Goal: Check status: Check status

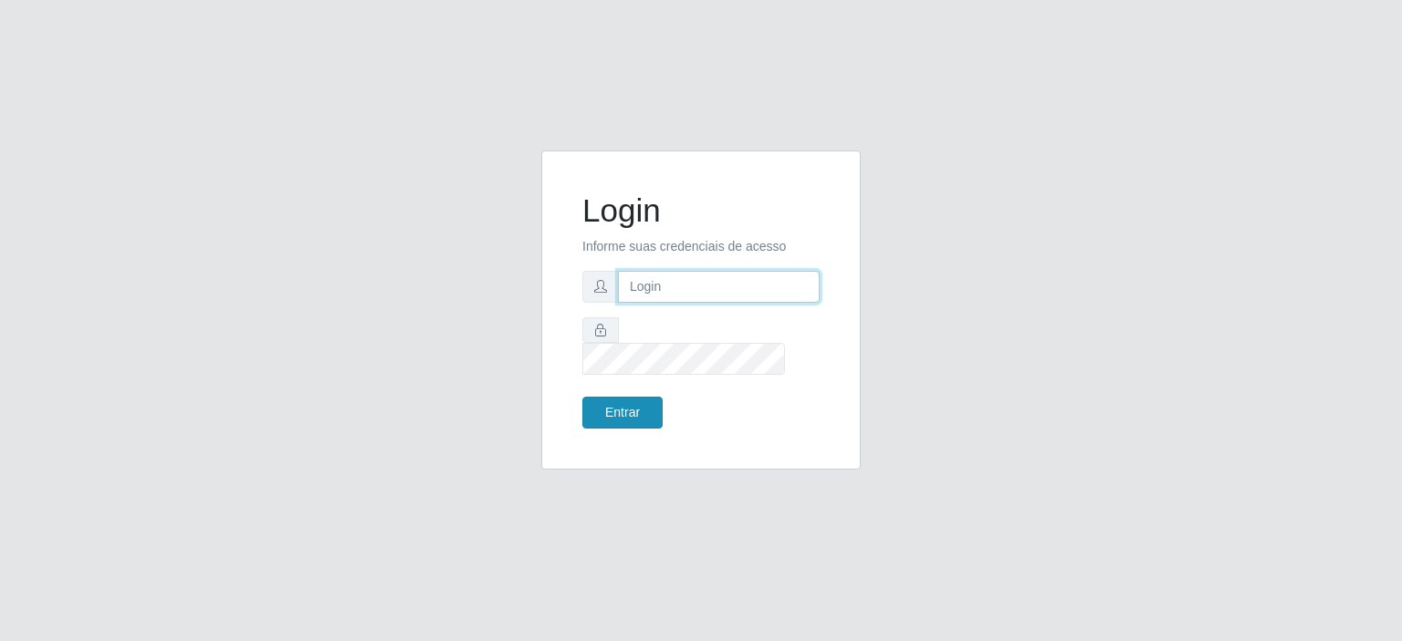
type input "[EMAIL_ADDRESS][DOMAIN_NAME]"
click at [636, 408] on button "Entrar" at bounding box center [622, 413] width 80 height 32
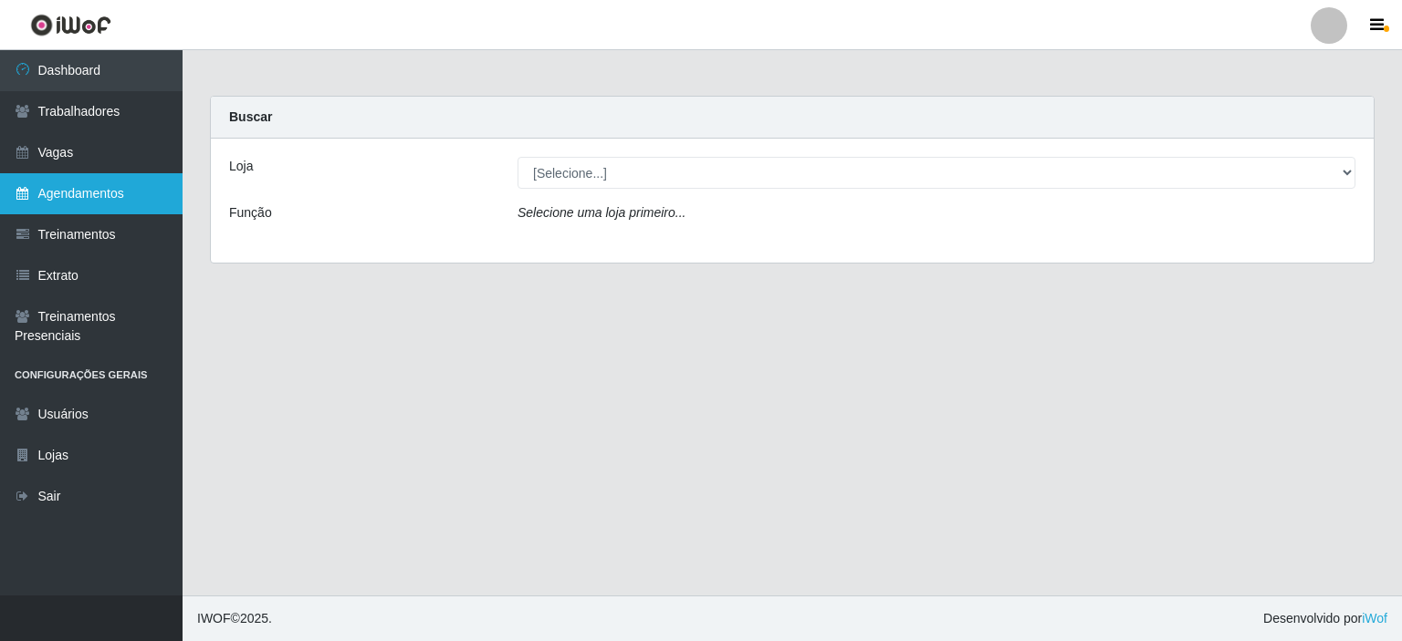
click at [84, 185] on link "Agendamentos" at bounding box center [91, 193] width 182 height 41
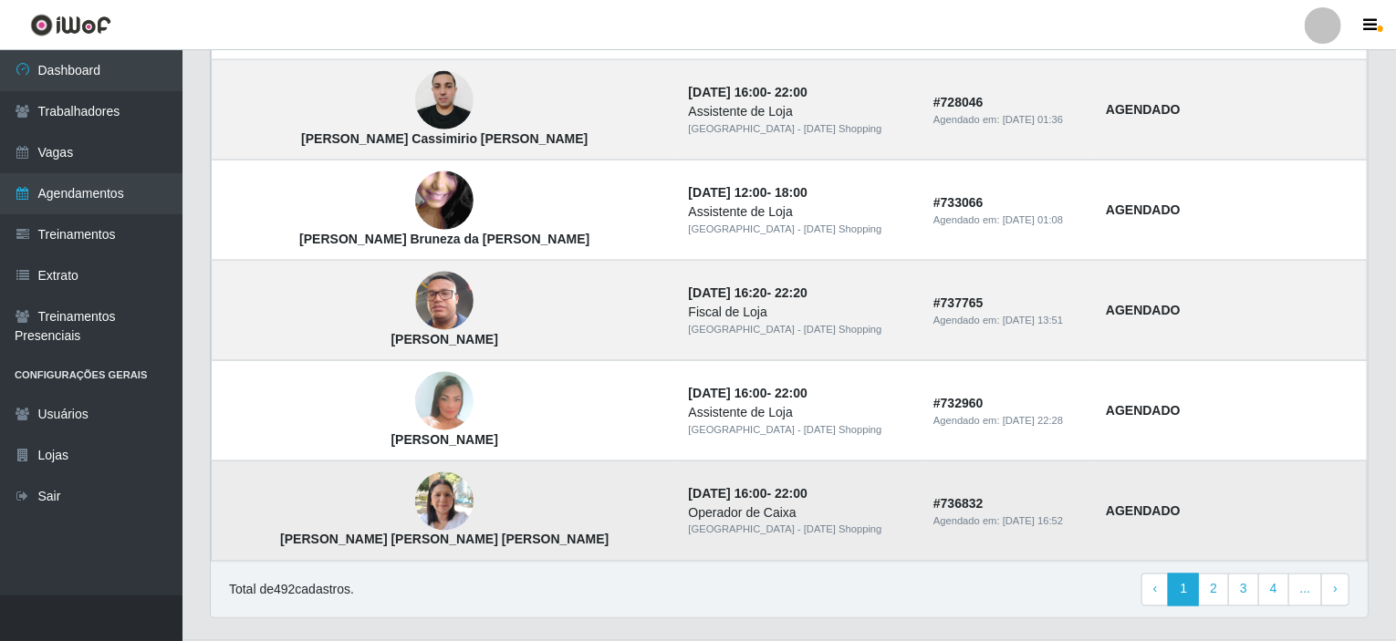
scroll to position [1257, 0]
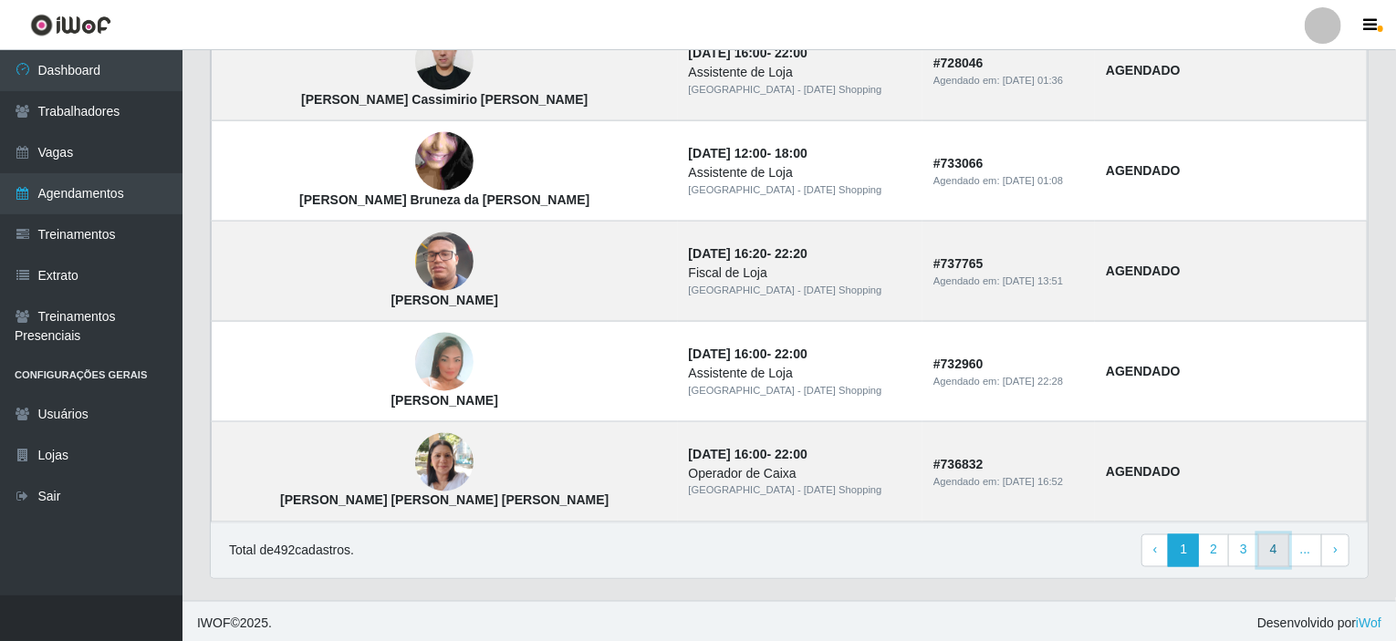
click at [1277, 551] on link "4" at bounding box center [1273, 551] width 31 height 33
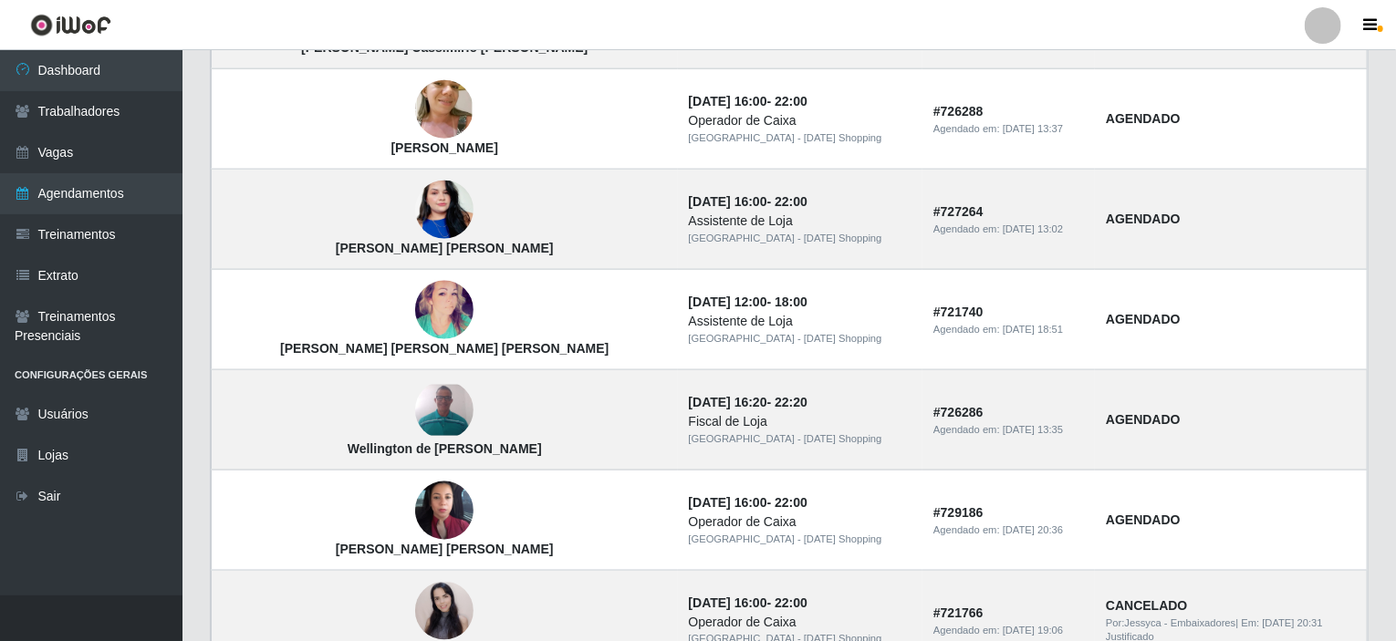
scroll to position [1257, 0]
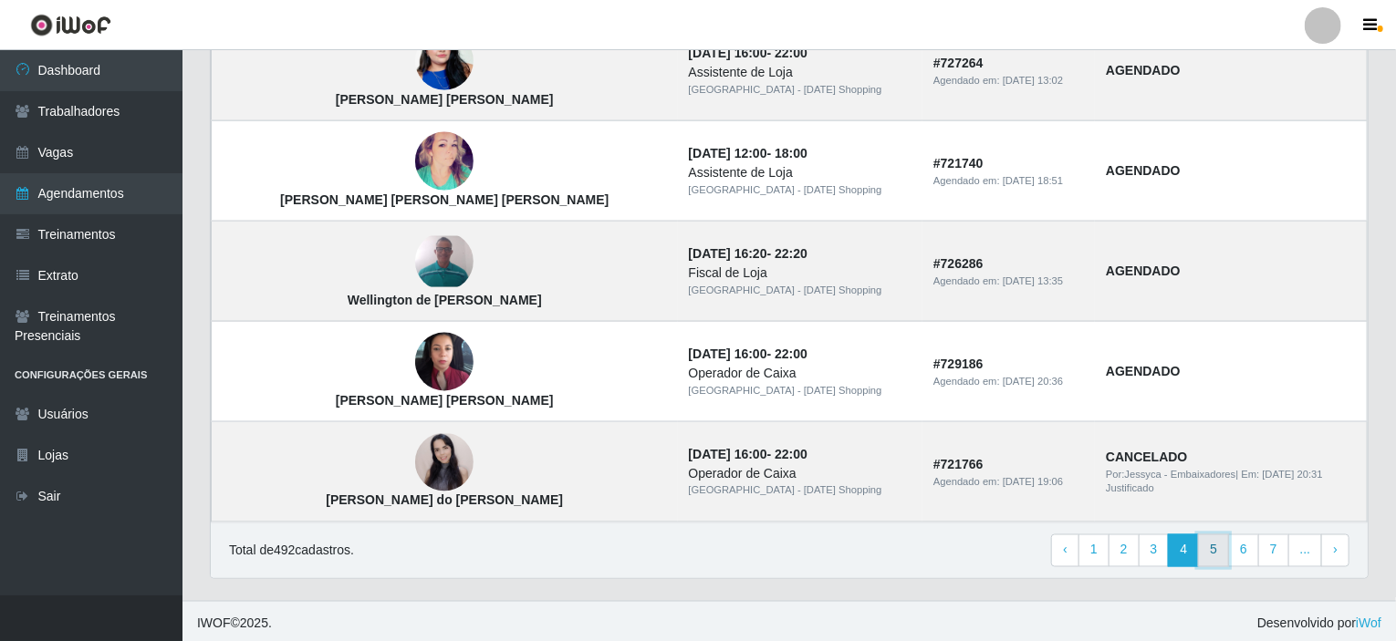
click at [1218, 554] on link "5" at bounding box center [1213, 551] width 31 height 33
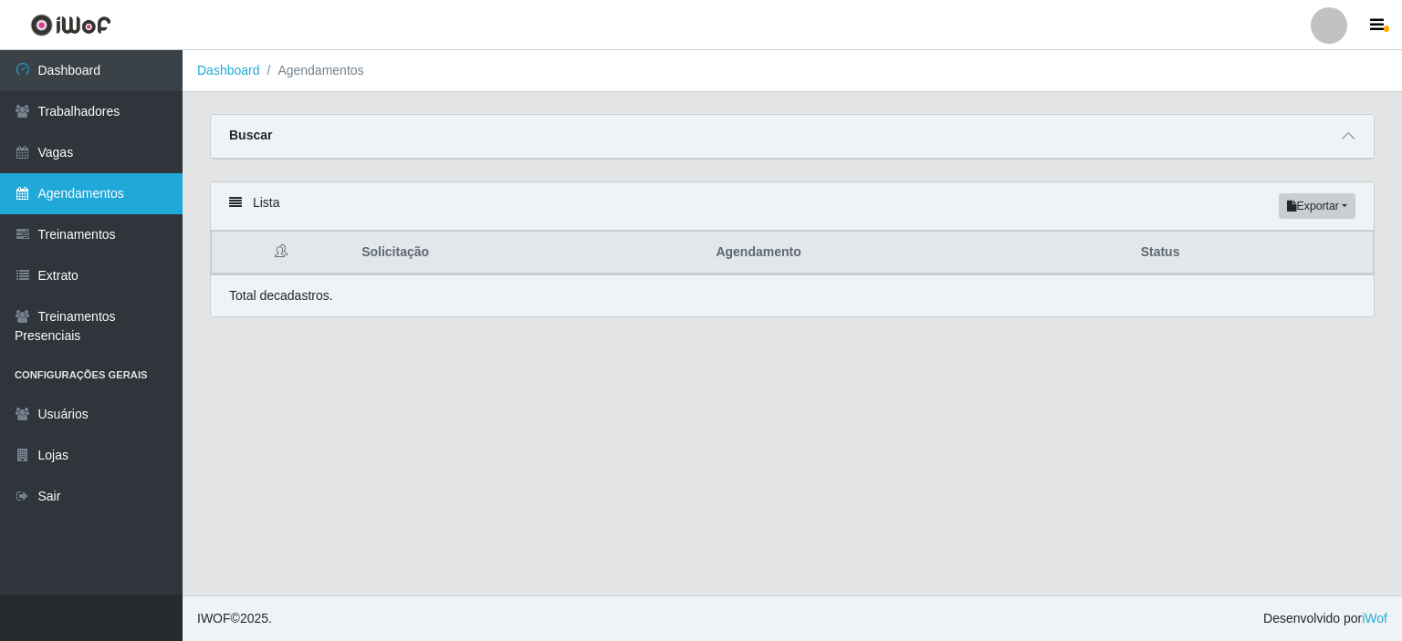
click at [55, 203] on link "Agendamentos" at bounding box center [91, 193] width 182 height 41
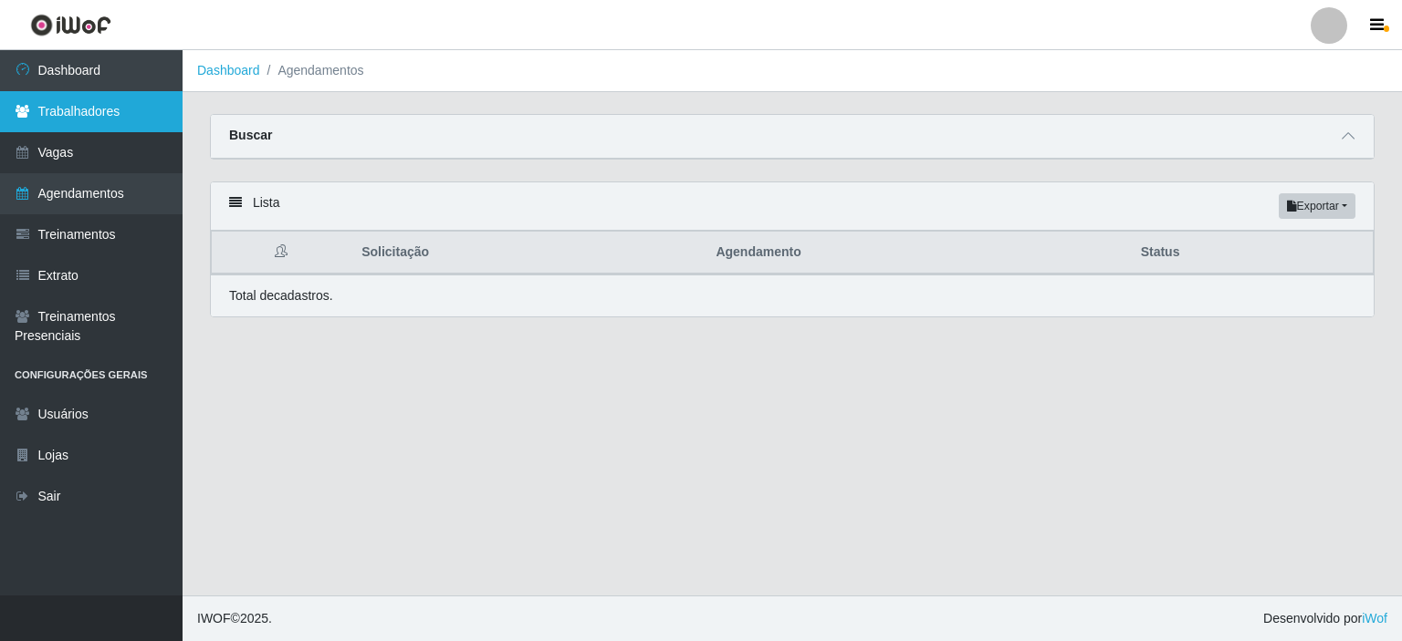
click at [135, 110] on link "Trabalhadores" at bounding box center [91, 111] width 182 height 41
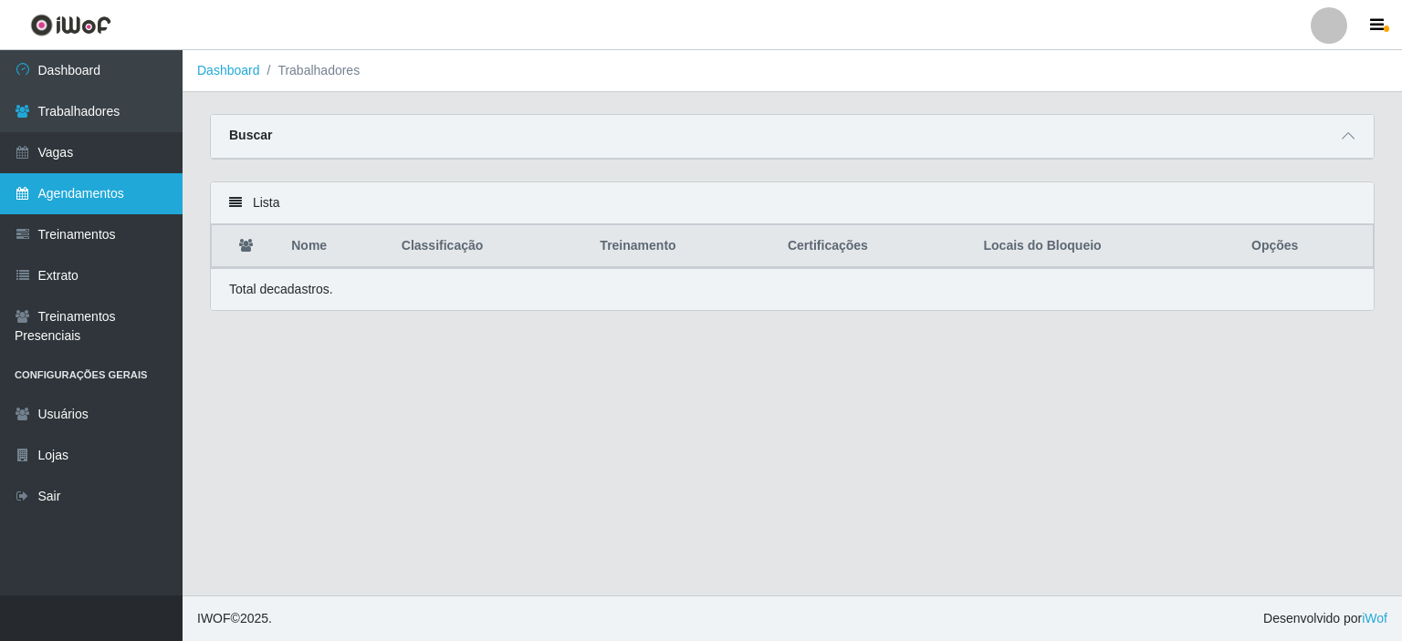
click at [90, 200] on link "Agendamentos" at bounding box center [91, 193] width 182 height 41
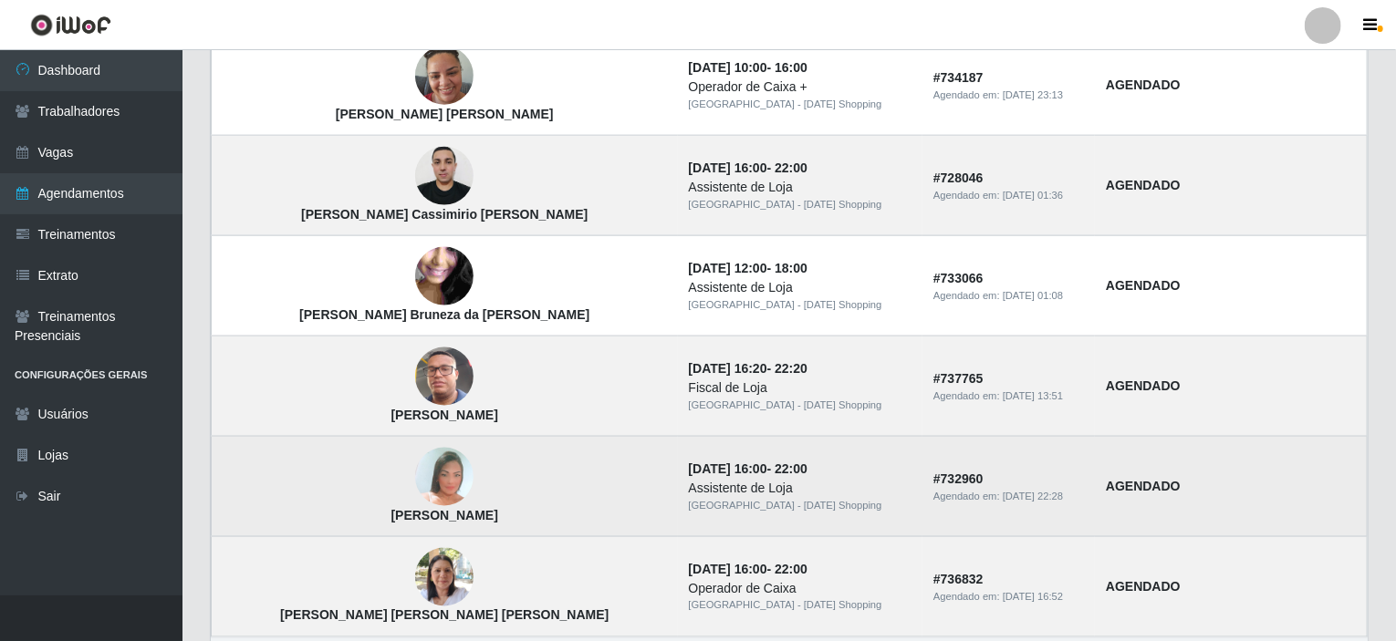
scroll to position [1257, 0]
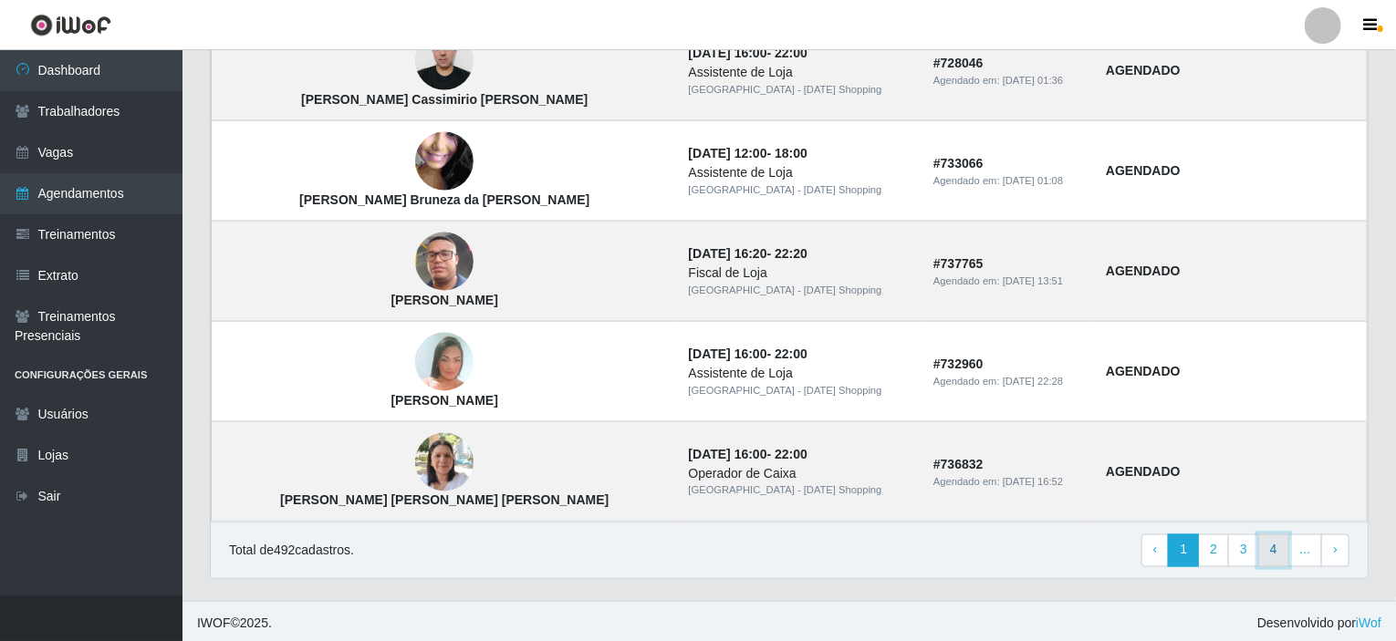
click at [1272, 547] on link "4" at bounding box center [1273, 551] width 31 height 33
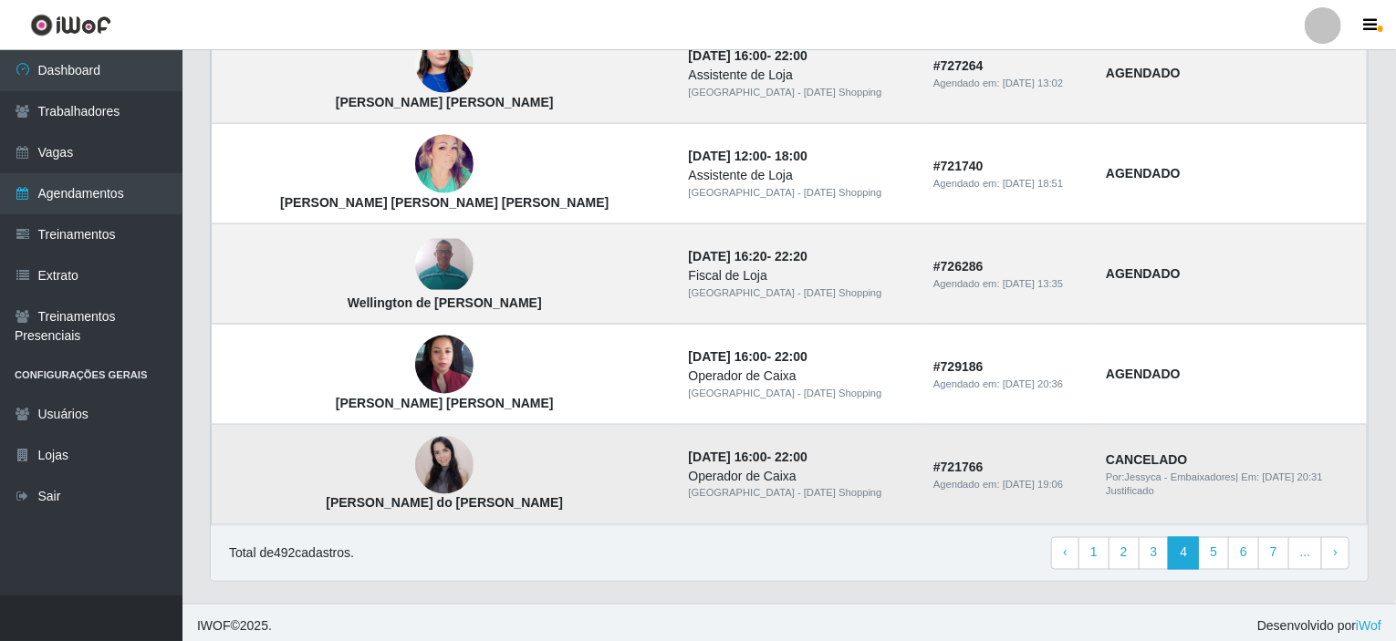
scroll to position [1257, 0]
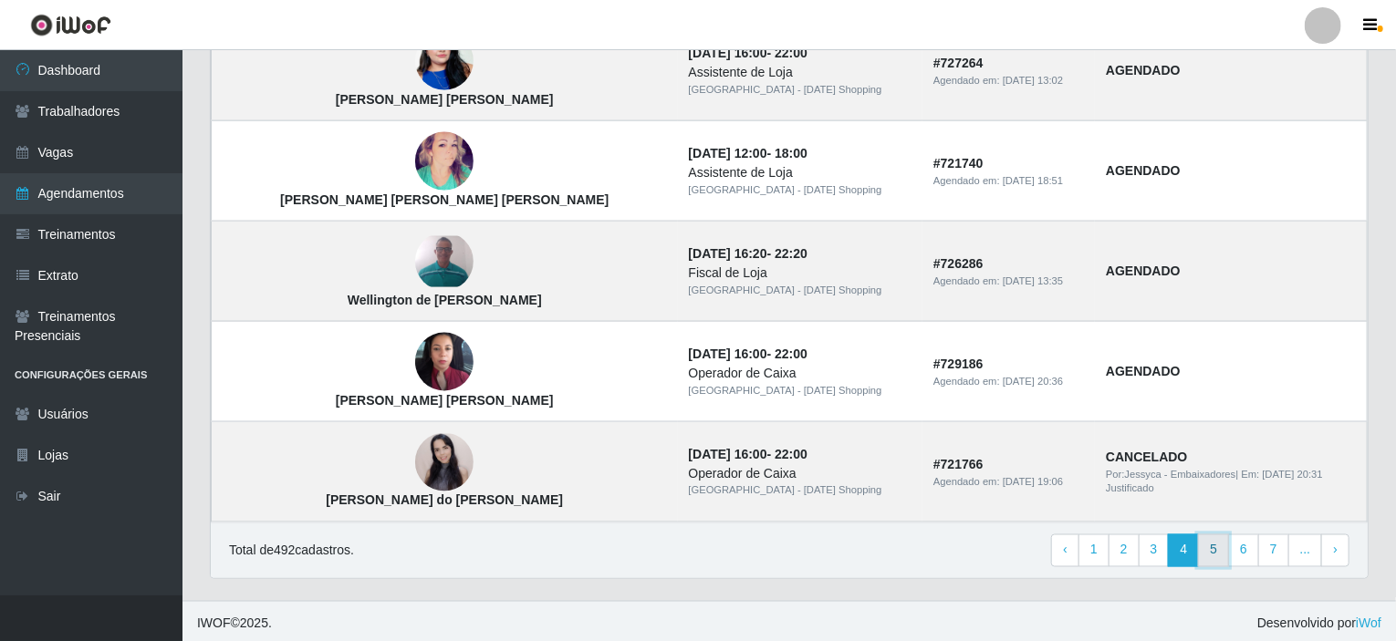
click at [1216, 550] on link "5" at bounding box center [1213, 551] width 31 height 33
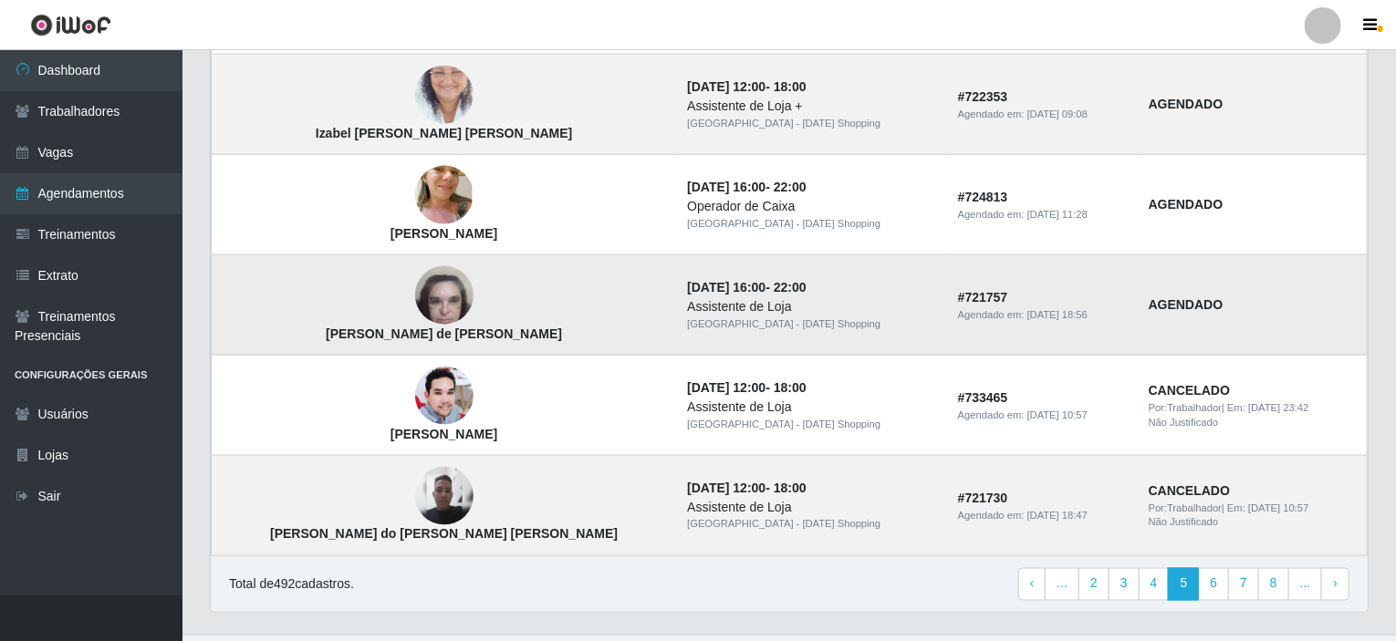
scroll to position [1257, 0]
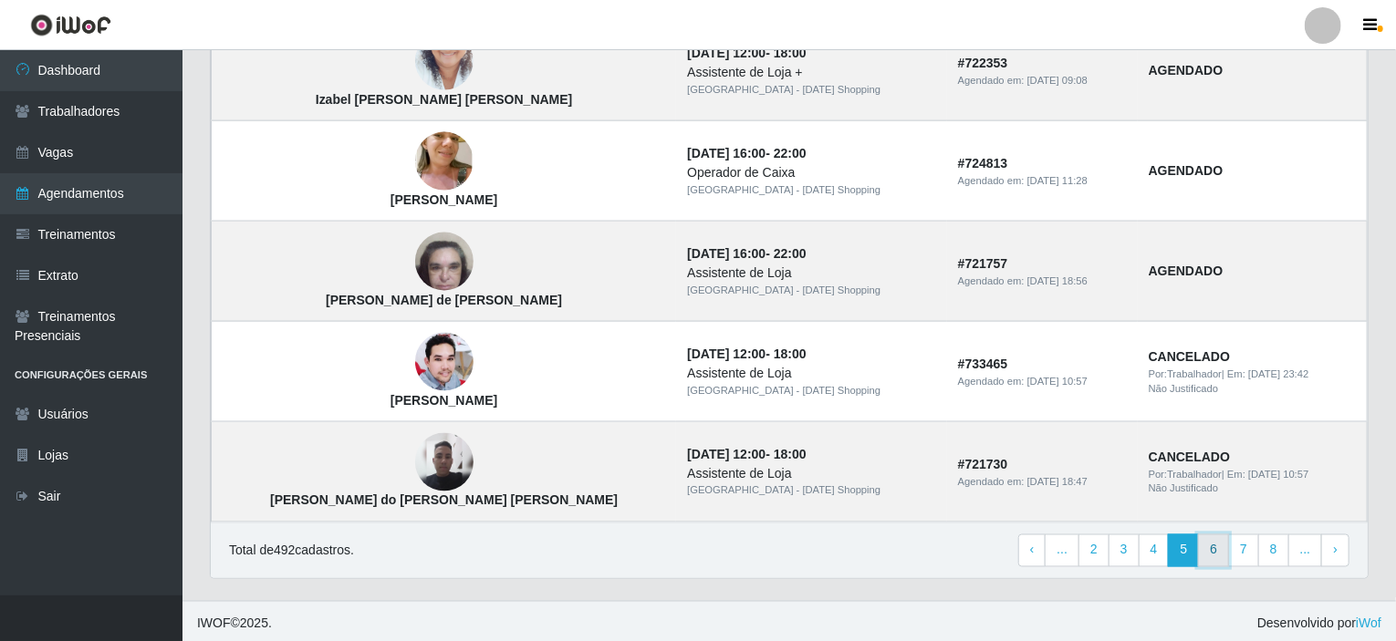
click at [1217, 545] on link "6" at bounding box center [1213, 551] width 31 height 33
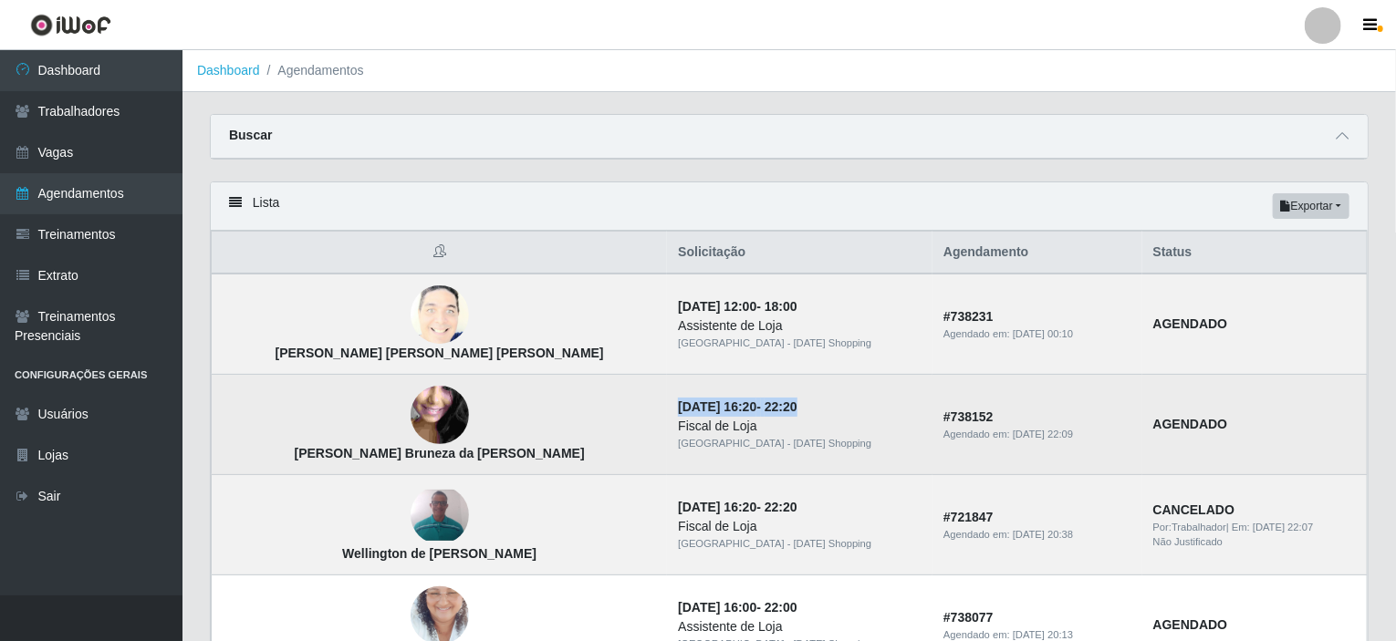
drag, startPoint x: 605, startPoint y: 410, endPoint x: 790, endPoint y: 412, distance: 185.2
click at [790, 412] on td "[DATE] 16:20 - 22:20 Fiscal de [GEOGRAPHIC_DATA] - [GEOGRAPHIC_DATA] Shopping" at bounding box center [800, 425] width 266 height 100
click at [411, 401] on img at bounding box center [440, 415] width 58 height 130
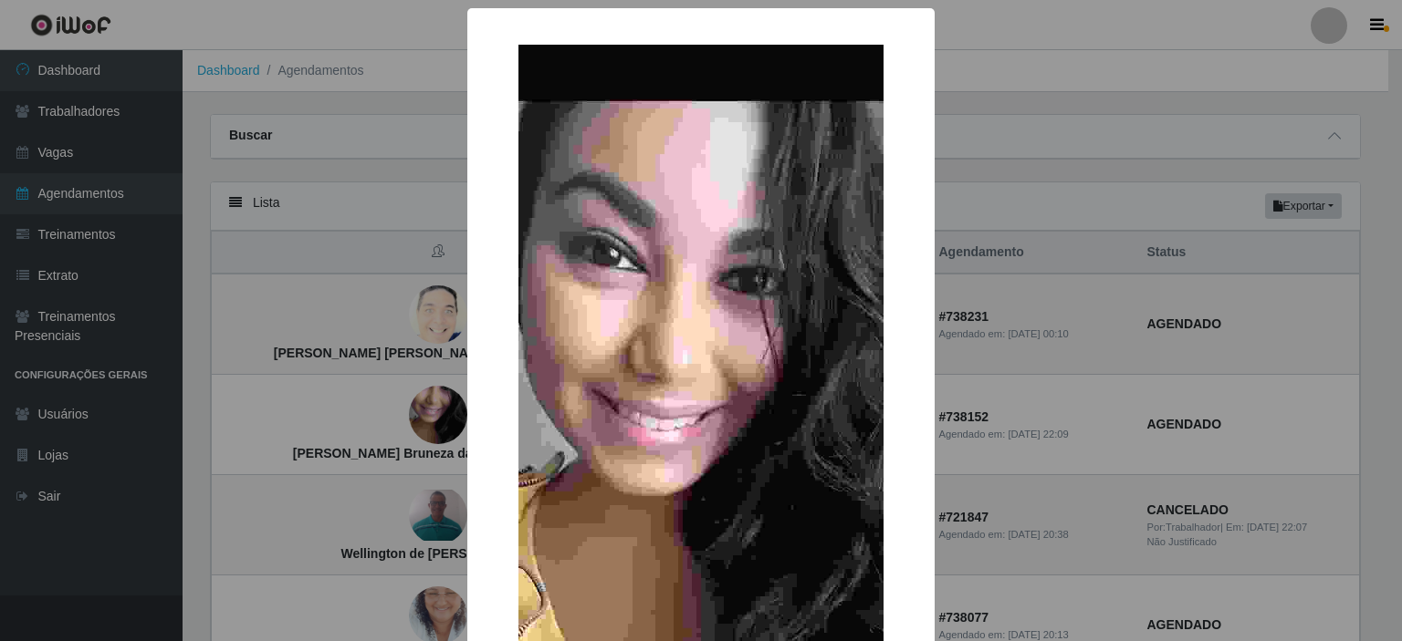
click at [193, 450] on div "× [PERSON_NAME] Bruneza da [PERSON_NAME] OK Cancel" at bounding box center [701, 320] width 1402 height 641
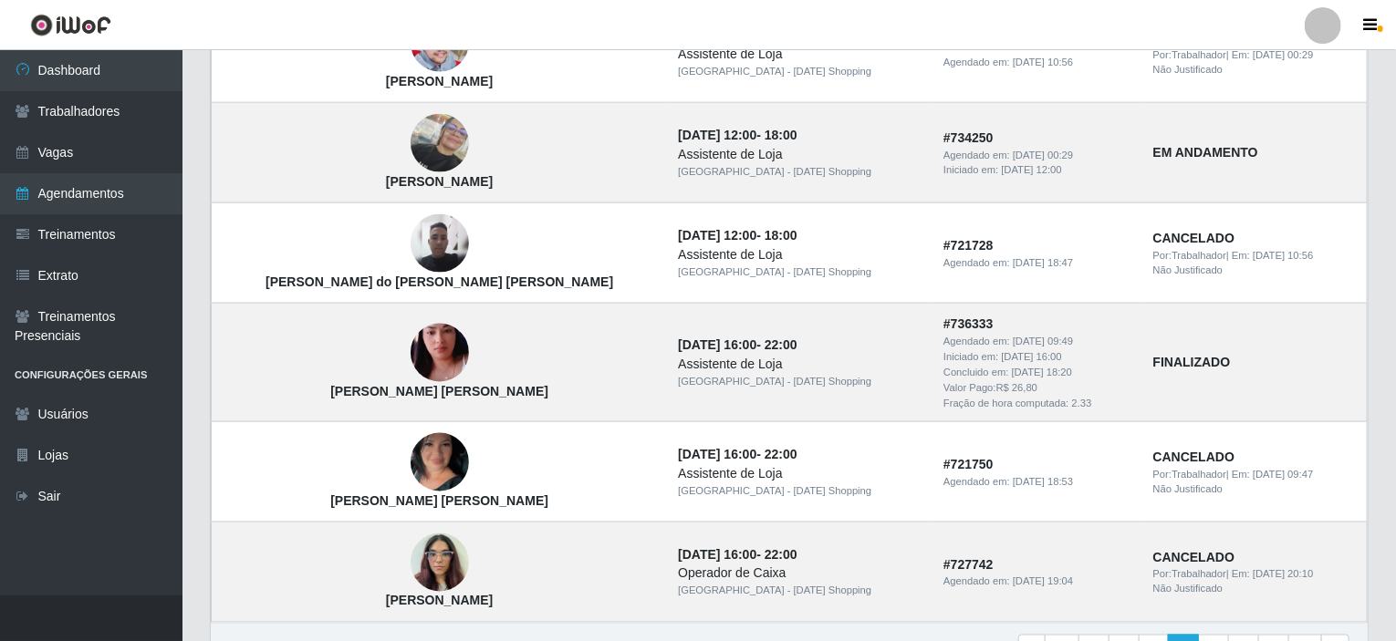
scroll to position [911, 0]
